Goal: Task Accomplishment & Management: Manage account settings

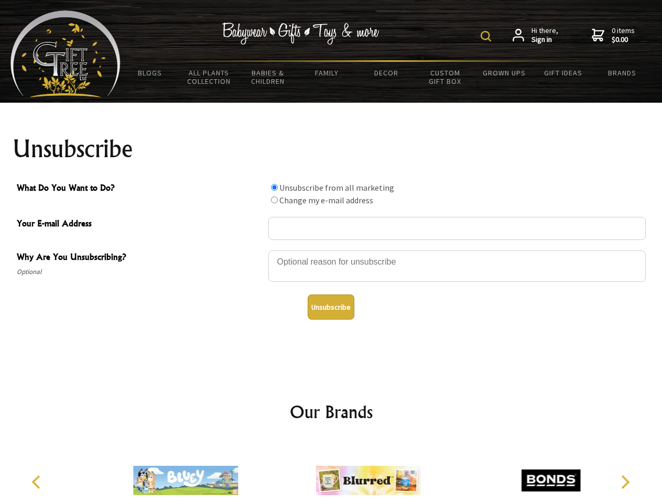
click at [487, 36] on img at bounding box center [486, 36] width 10 height 10
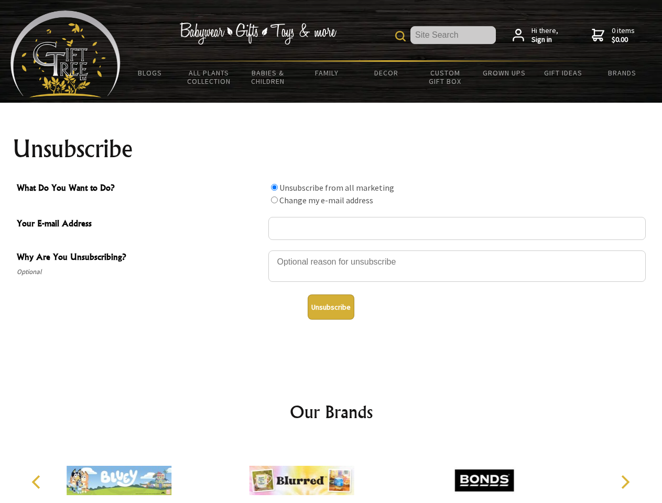
click at [331, 250] on div at bounding box center [456, 267] width 377 height 37
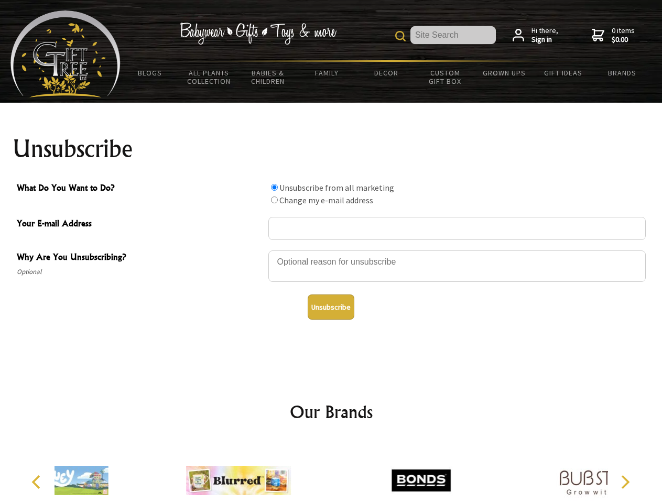
click at [274, 187] on input "What Do You Want to Do?" at bounding box center [274, 187] width 7 height 7
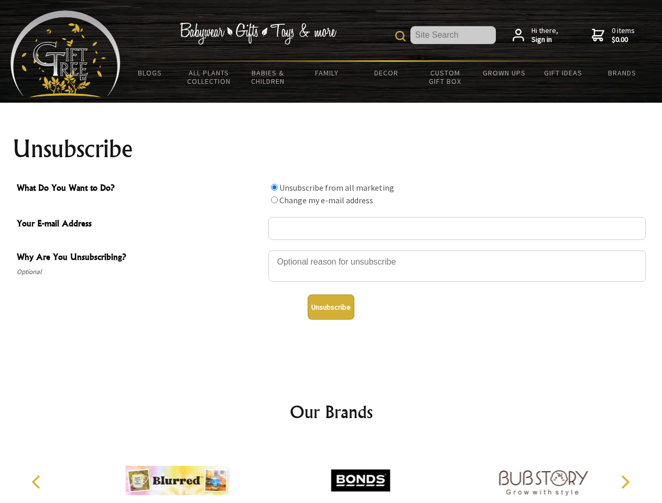
click at [274, 200] on input "What Do You Want to Do?" at bounding box center [274, 200] width 7 height 7
radio input "true"
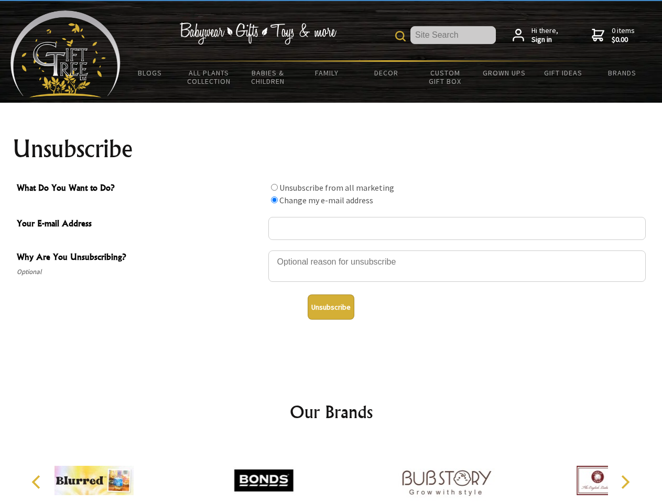
click at [331, 307] on button "Unsubscribe" at bounding box center [331, 307] width 47 height 25
click at [38, 482] on icon "Previous" at bounding box center [37, 482] width 14 height 14
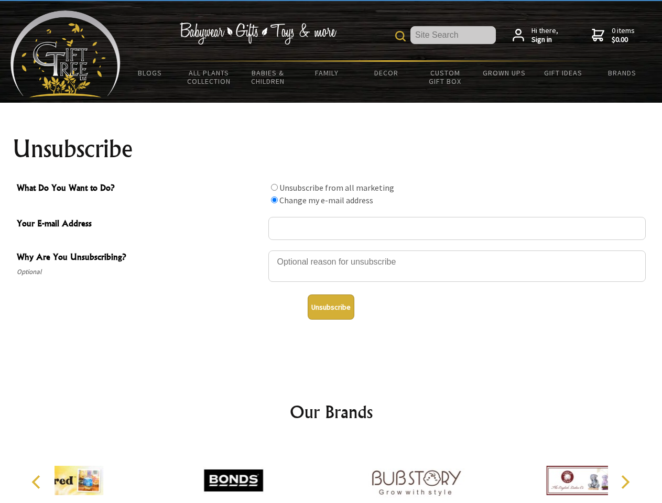
click at [625, 482] on icon "Next" at bounding box center [624, 482] width 14 height 14
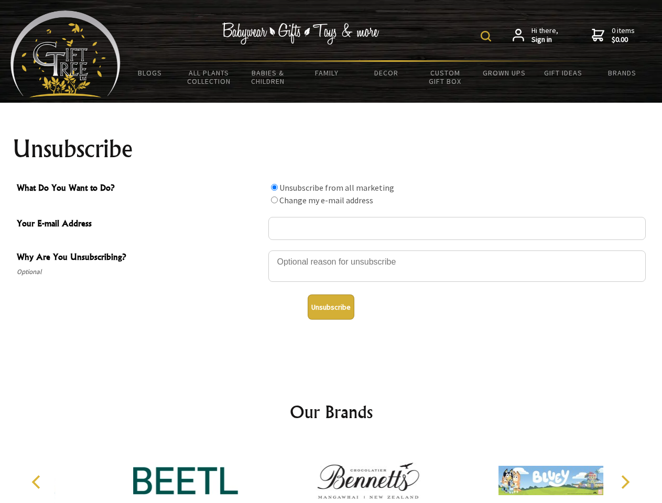
click at [487, 36] on img at bounding box center [486, 36] width 10 height 10
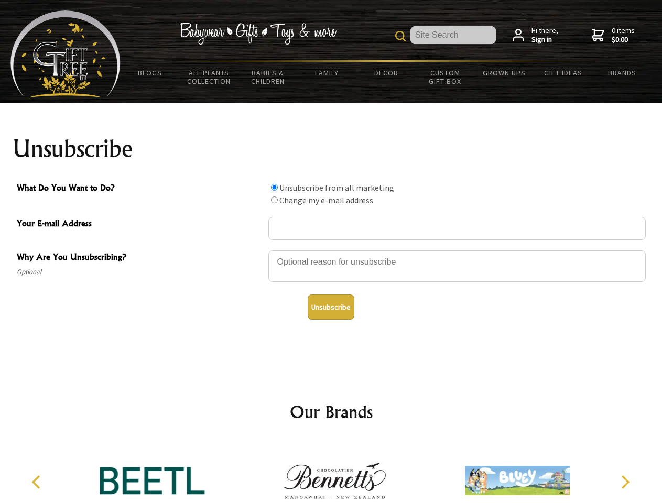
click at [331, 250] on div at bounding box center [456, 267] width 377 height 37
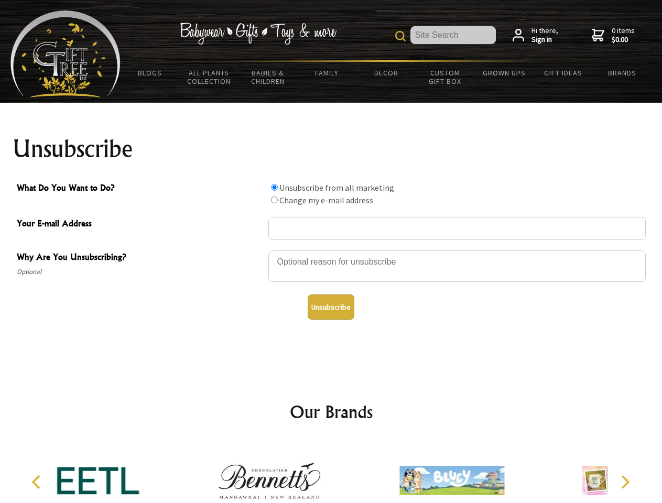
click at [274, 187] on input "What Do You Want to Do?" at bounding box center [274, 187] width 7 height 7
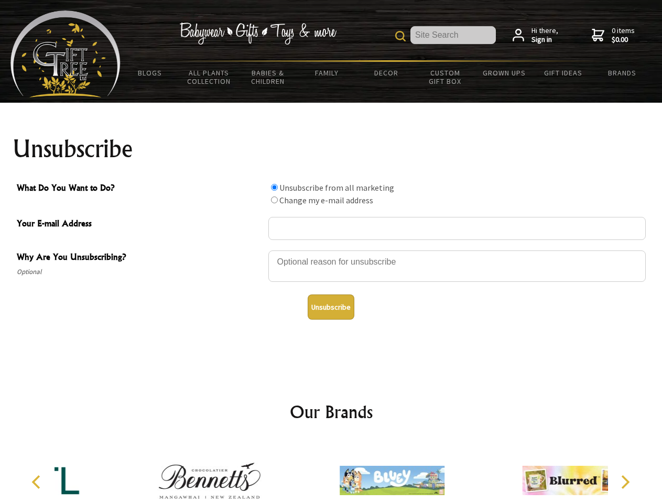
click at [274, 200] on input "What Do You Want to Do?" at bounding box center [274, 200] width 7 height 7
radio input "true"
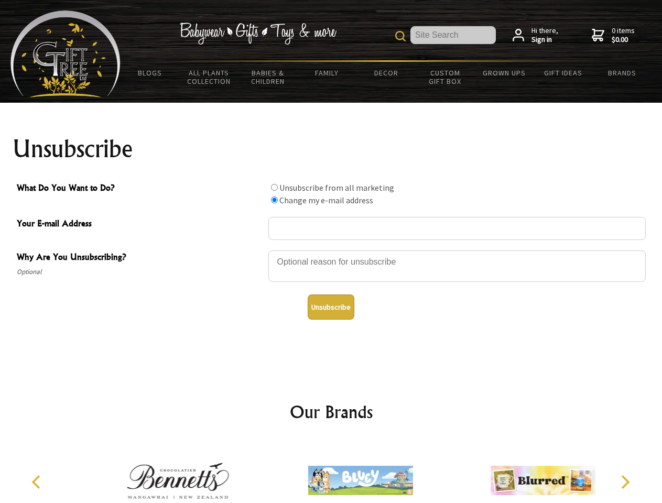
click at [331, 307] on button "Unsubscribe" at bounding box center [331, 307] width 47 height 25
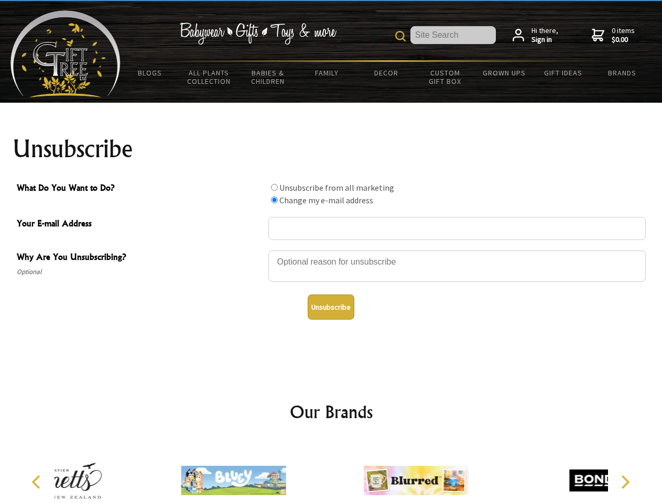
click at [38, 482] on icon "Previous" at bounding box center [37, 482] width 14 height 14
click at [625, 482] on icon "Next" at bounding box center [624, 482] width 14 height 14
